Goal: Information Seeking & Learning: Learn about a topic

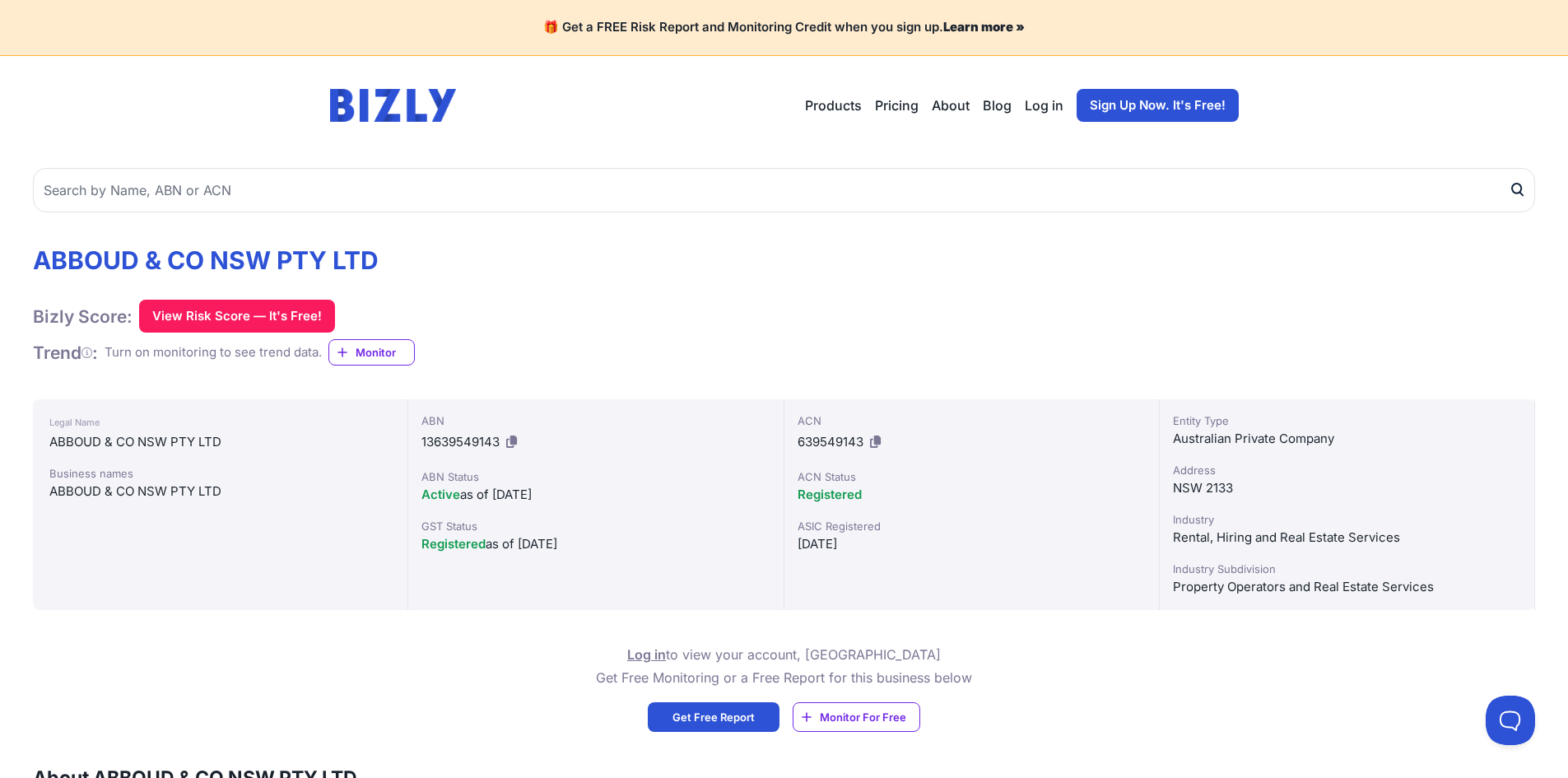
drag, startPoint x: 1143, startPoint y: 491, endPoint x: 1130, endPoint y: 494, distance: 13.3
click at [1131, 491] on div "Legal Name ABBOUD & CO NSW PTY LTD Business names ABBOUD & CO NSW PTY LTD ABN 1…" at bounding box center [784, 504] width 1503 height 211
click at [1197, 494] on div "NSW 2133" at bounding box center [1347, 488] width 348 height 20
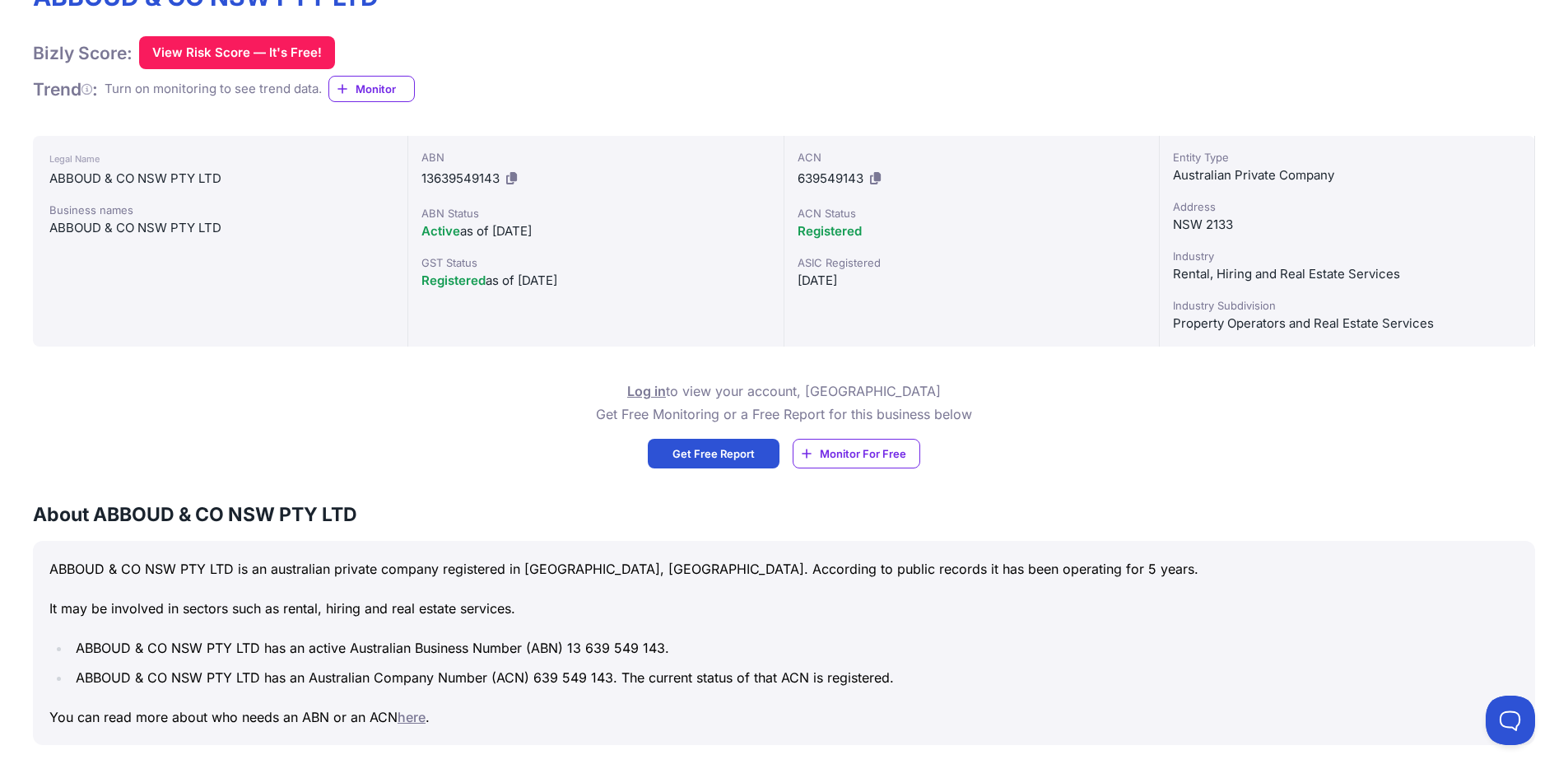
scroll to position [83, 0]
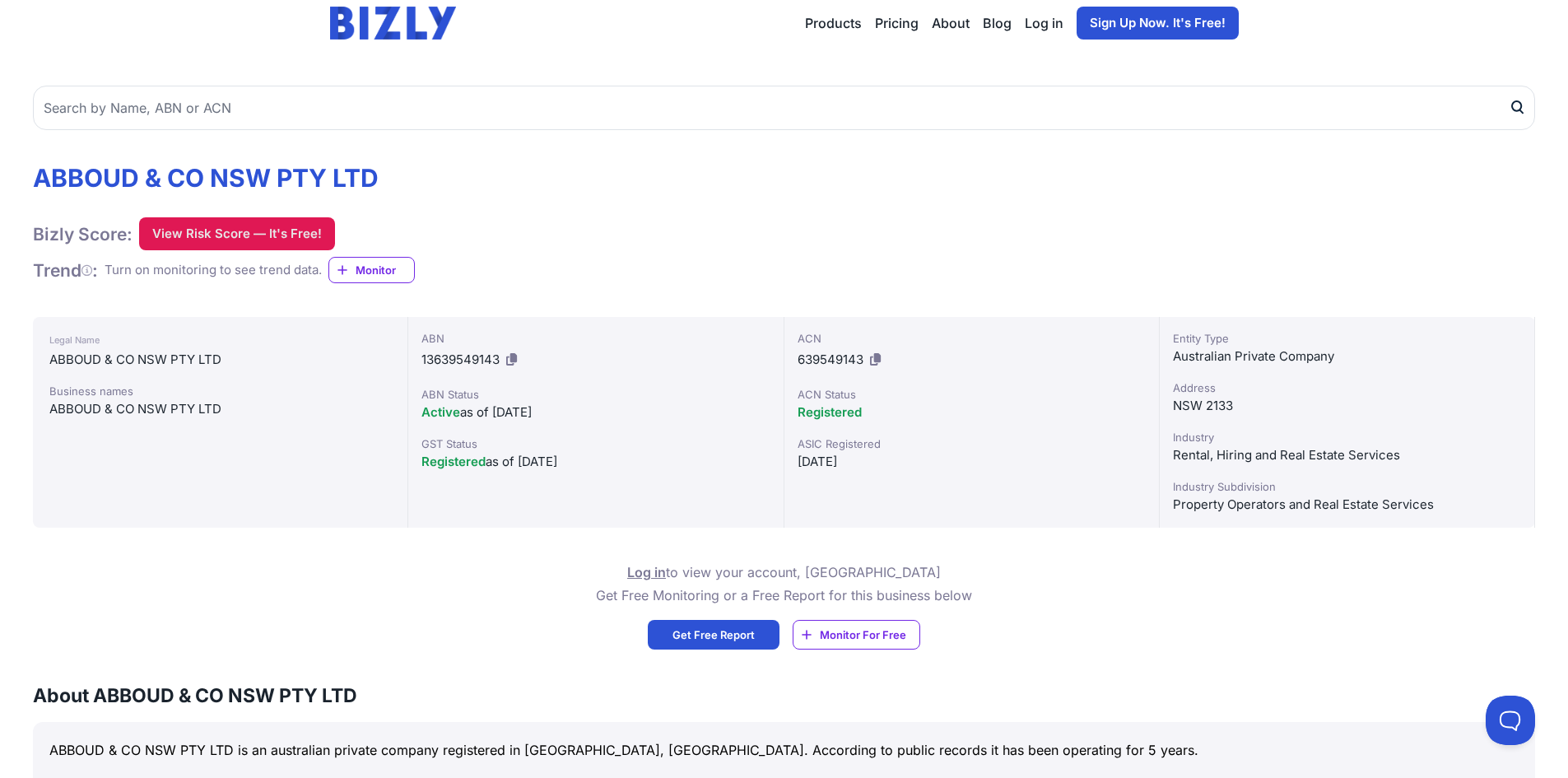
click at [199, 237] on button "View Risk Score — It's Free!" at bounding box center [237, 234] width 196 height 33
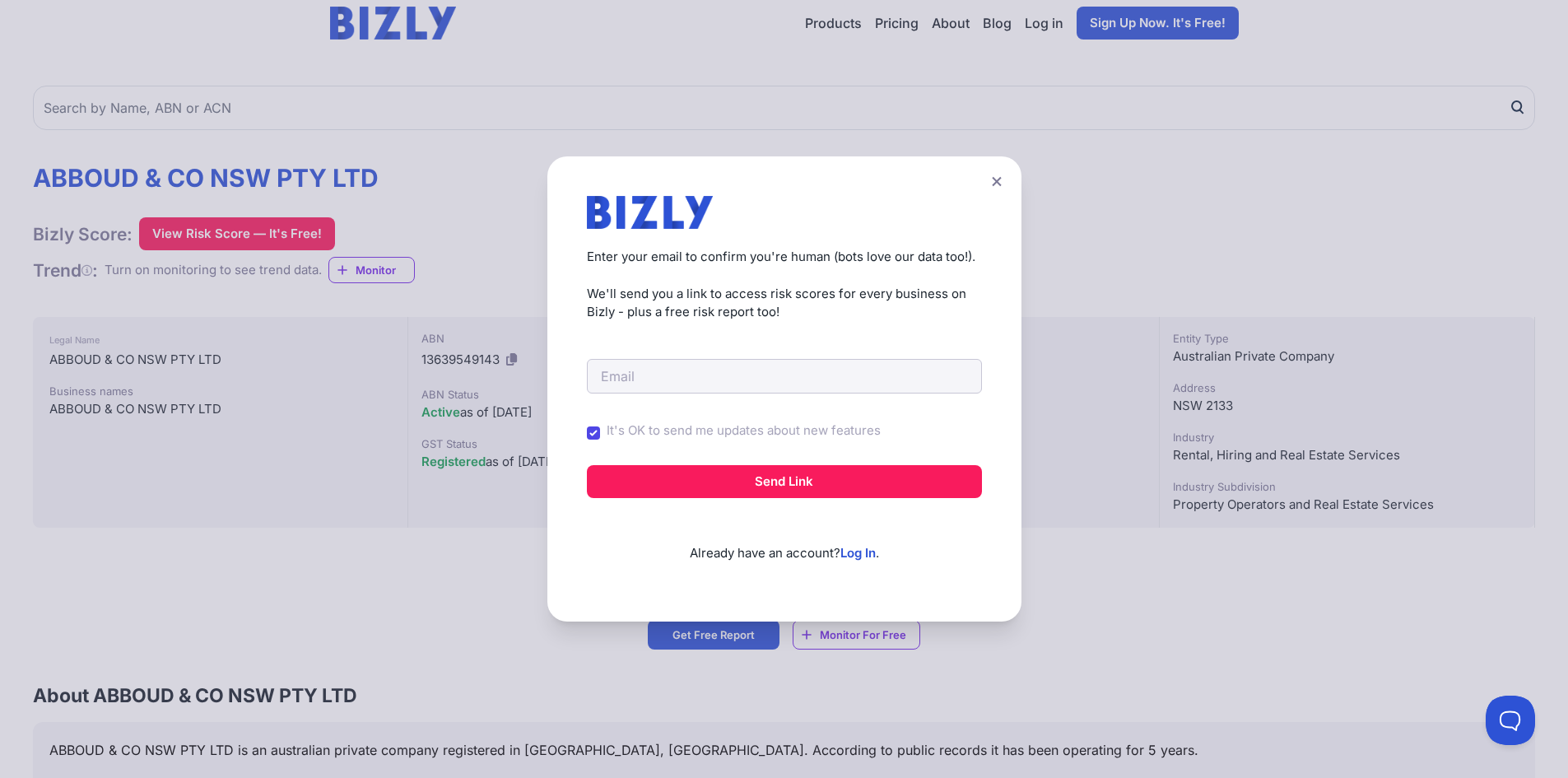
click at [422, 238] on div "Create a Free Account to View Risk Scores Get instant access to risk scores for…" at bounding box center [784, 389] width 1568 height 778
click at [996, 182] on button at bounding box center [996, 182] width 23 height 24
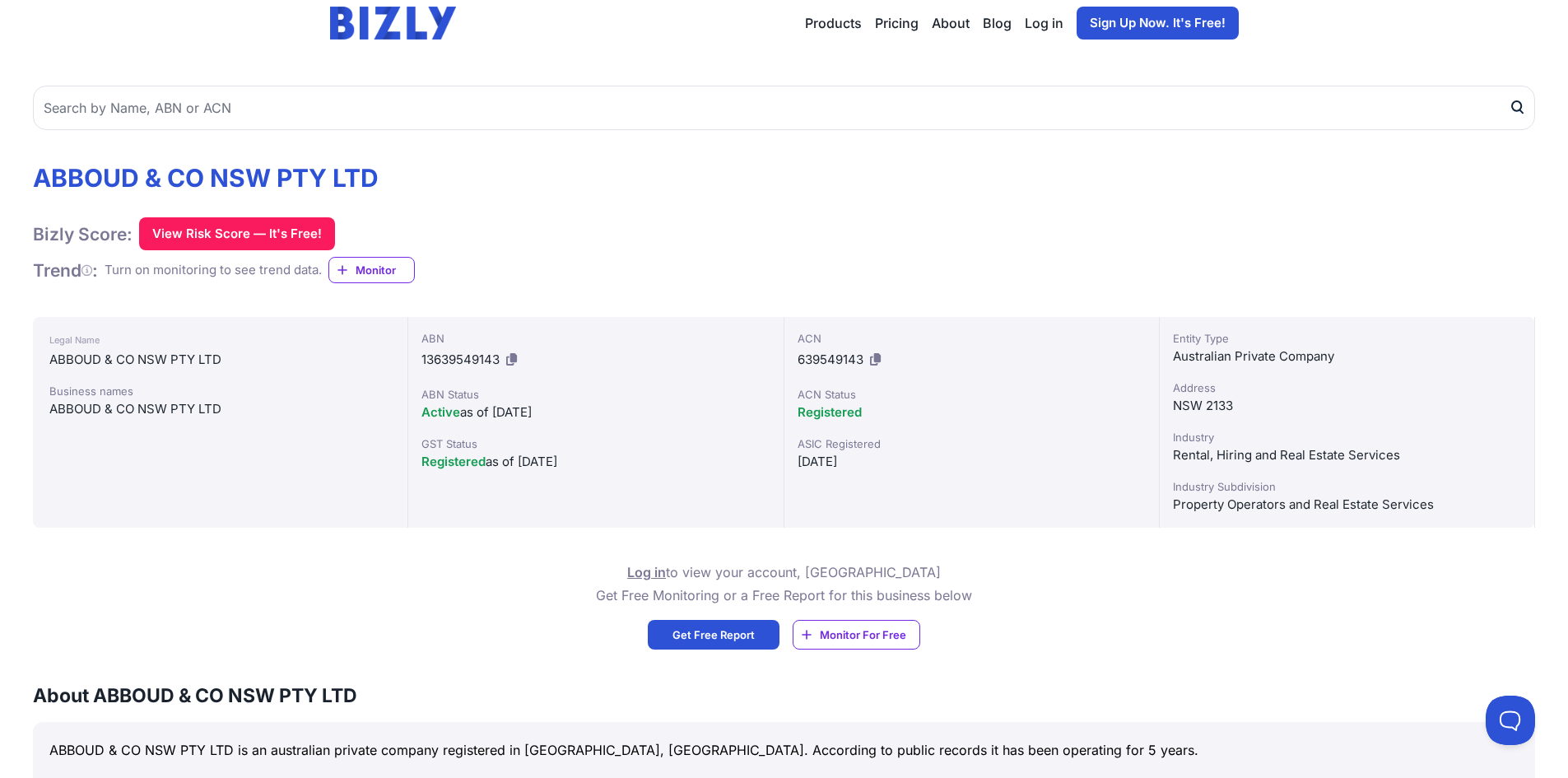
drag, startPoint x: 386, startPoint y: 231, endPoint x: 126, endPoint y: 231, distance: 260.0
click at [126, 231] on div "ABBOUD & CO NSW PTY LTD Bizly Score: View Risk Score — It's Free! View Risk Sco…" at bounding box center [784, 223] width 1503 height 121
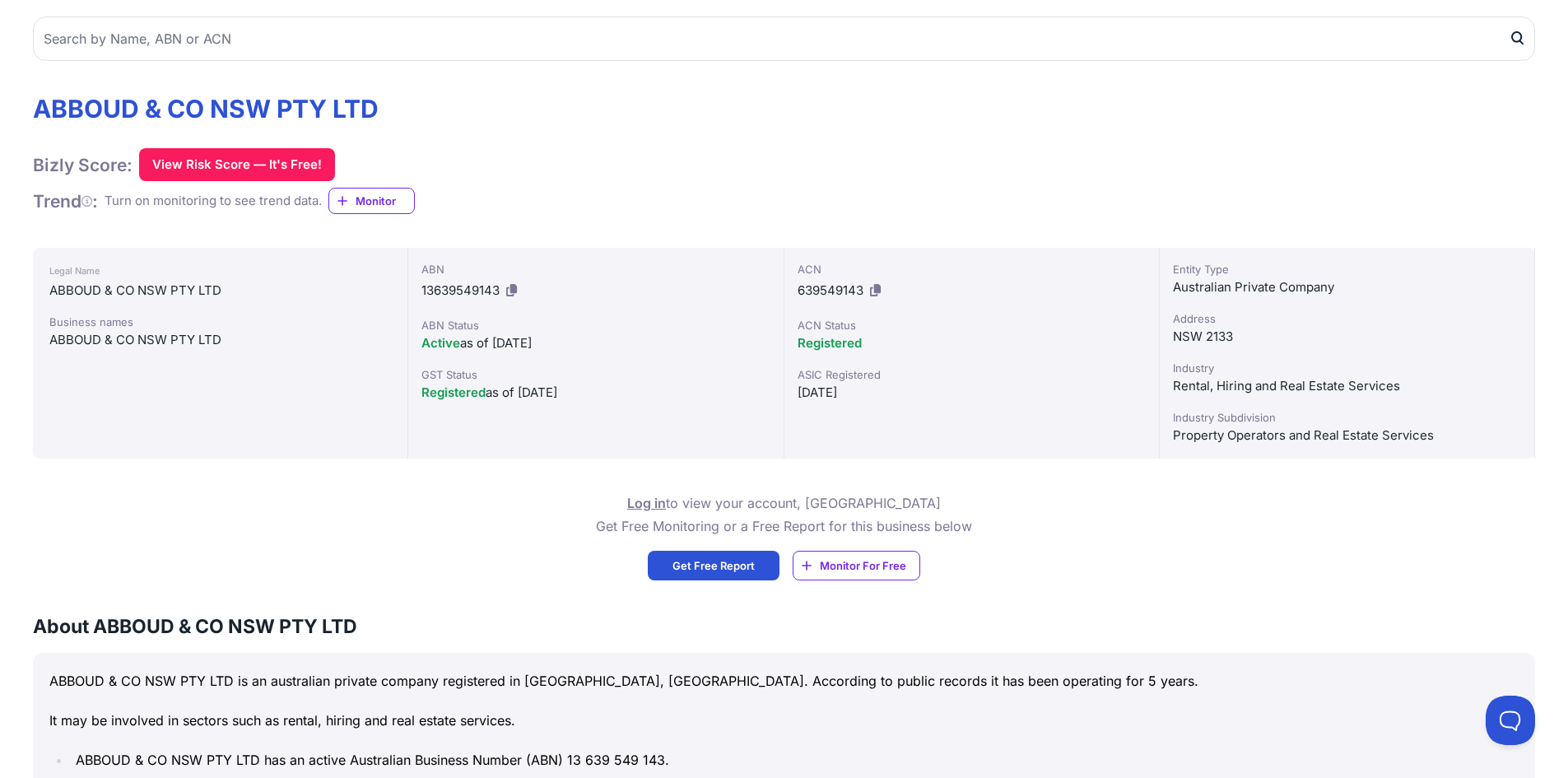
scroll to position [0, 0]
